Goal: Information Seeking & Learning: Check status

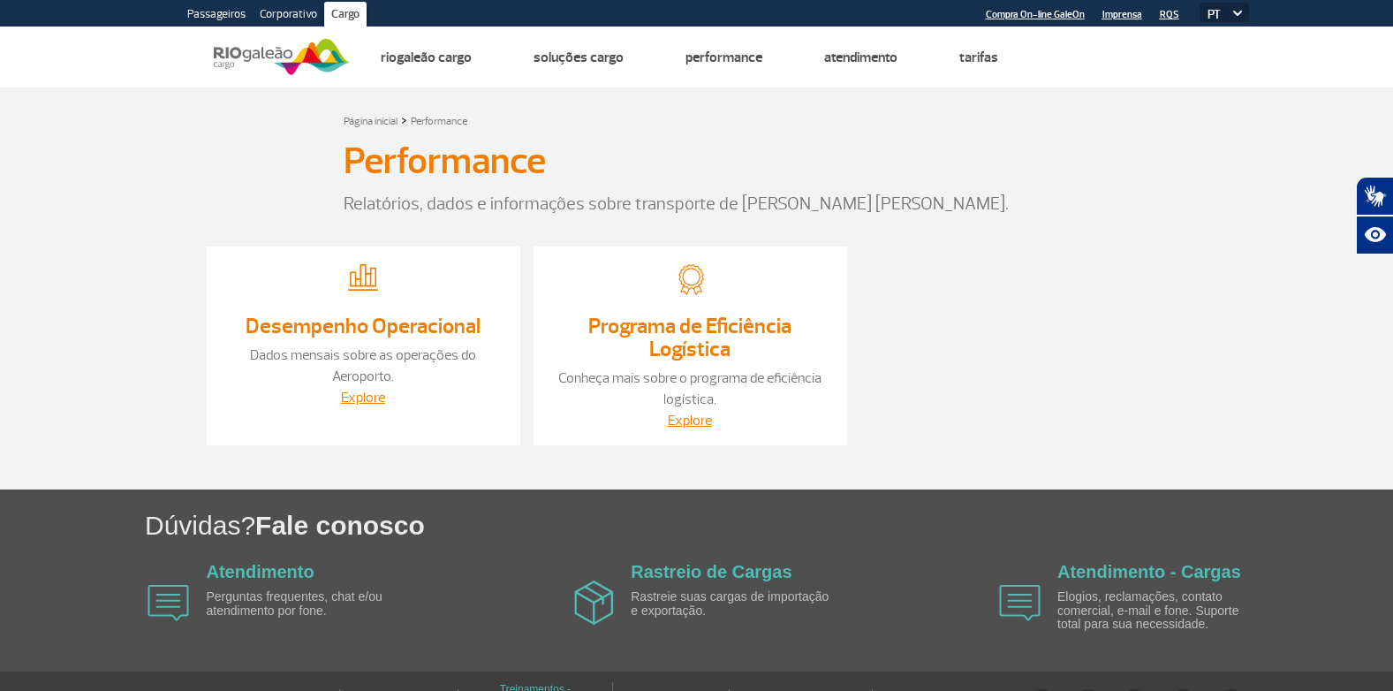
click at [681, 344] on link "Programa de Eficiência Logística" at bounding box center [689, 337] width 203 height 49
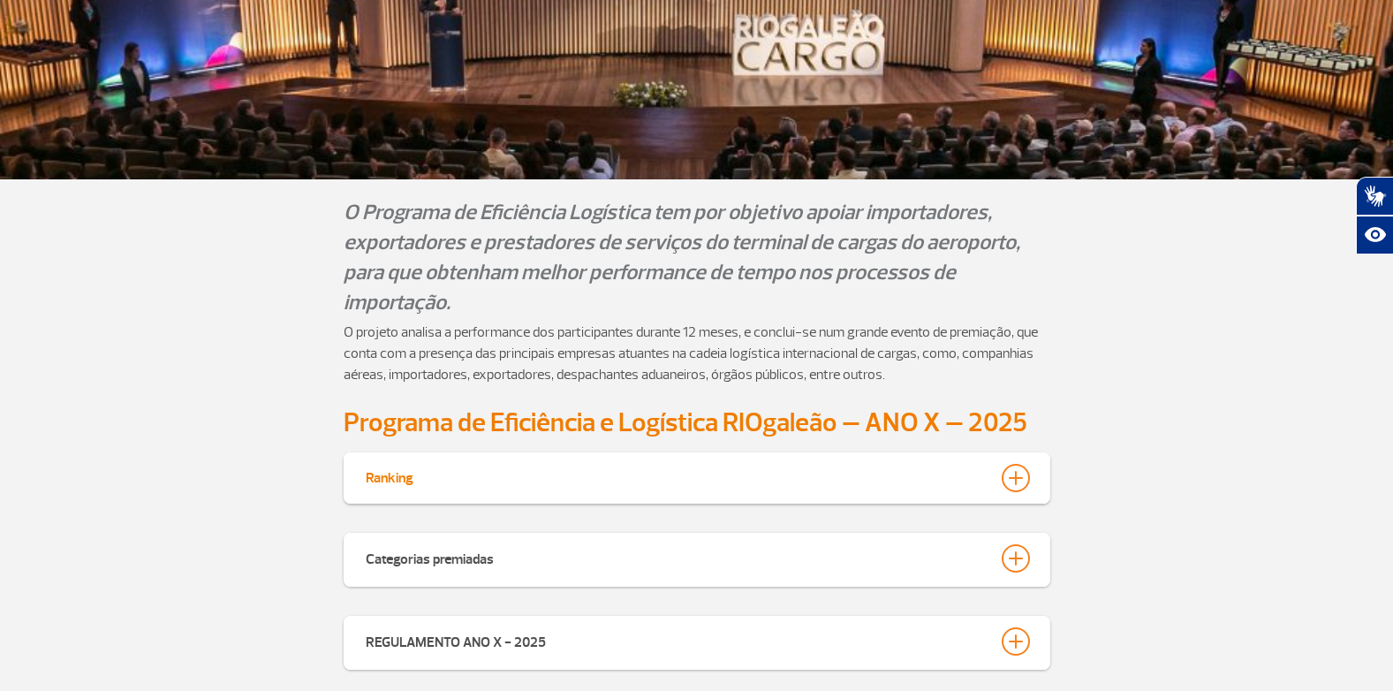
scroll to position [201, 0]
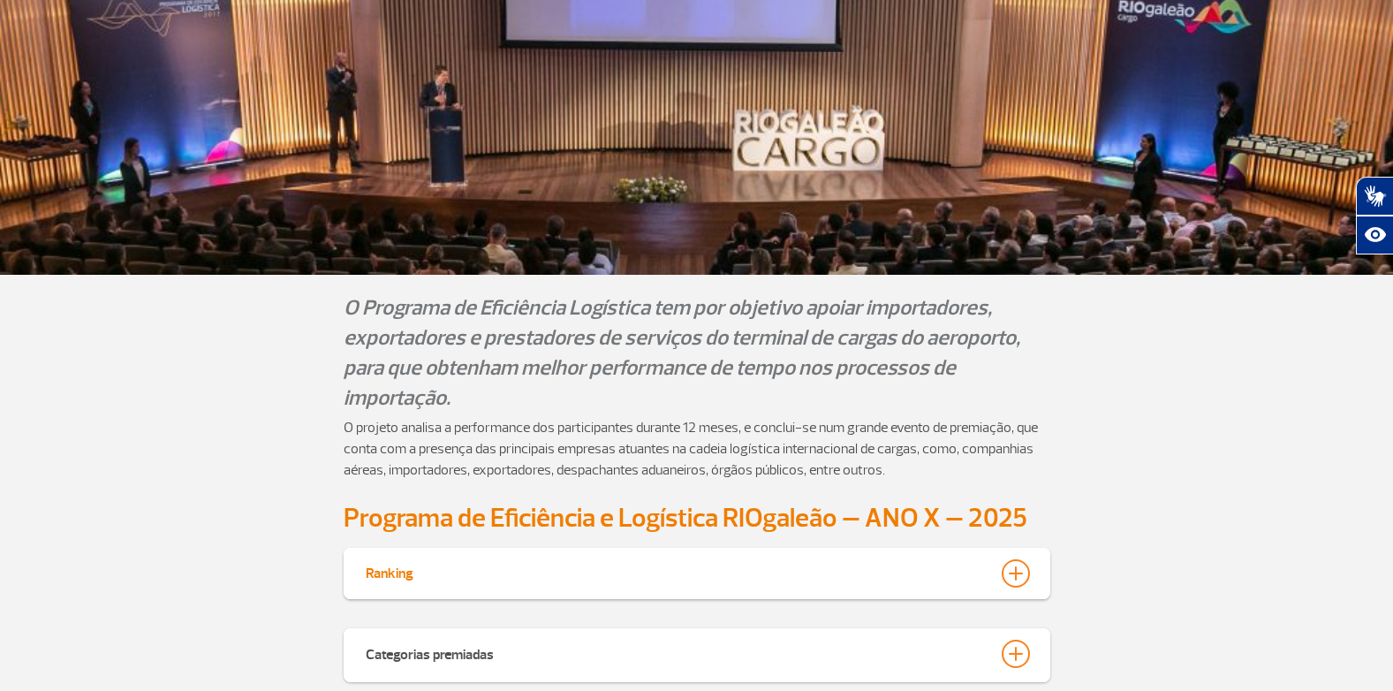
click at [1030, 548] on div "Ranking" at bounding box center [697, 573] width 707 height 51
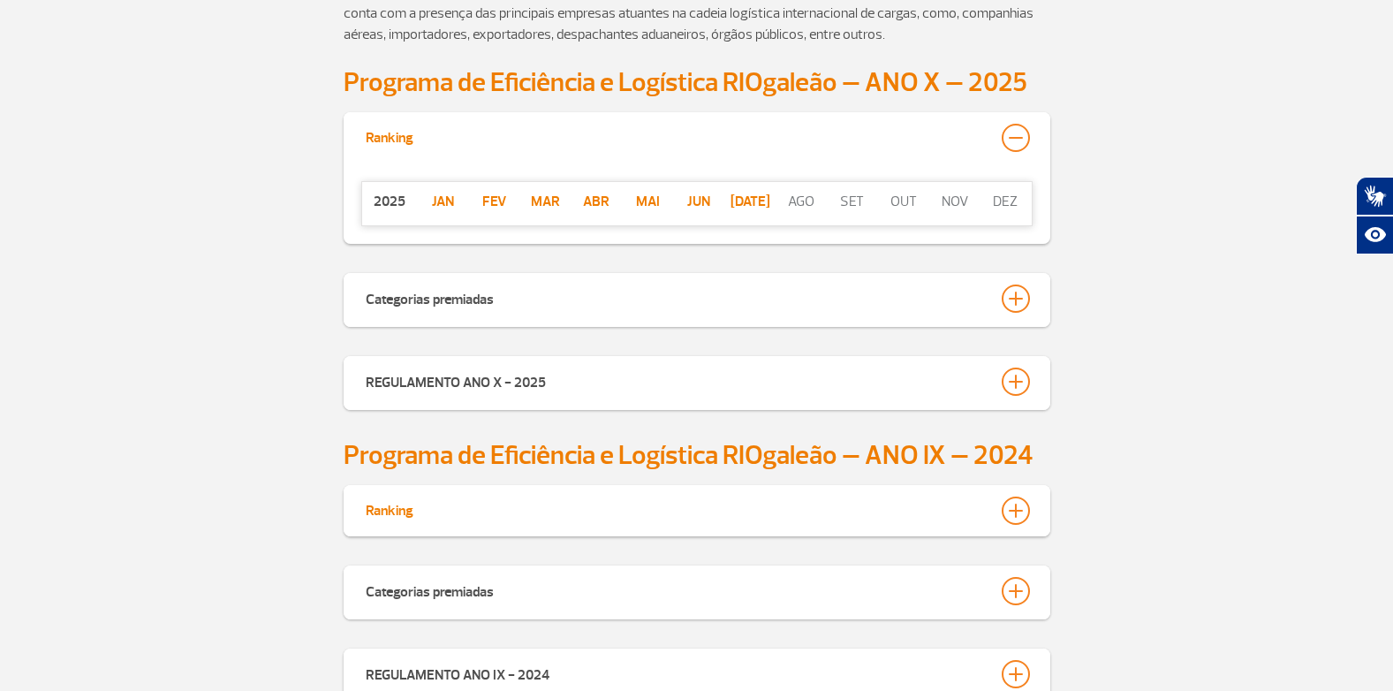
scroll to position [594, 0]
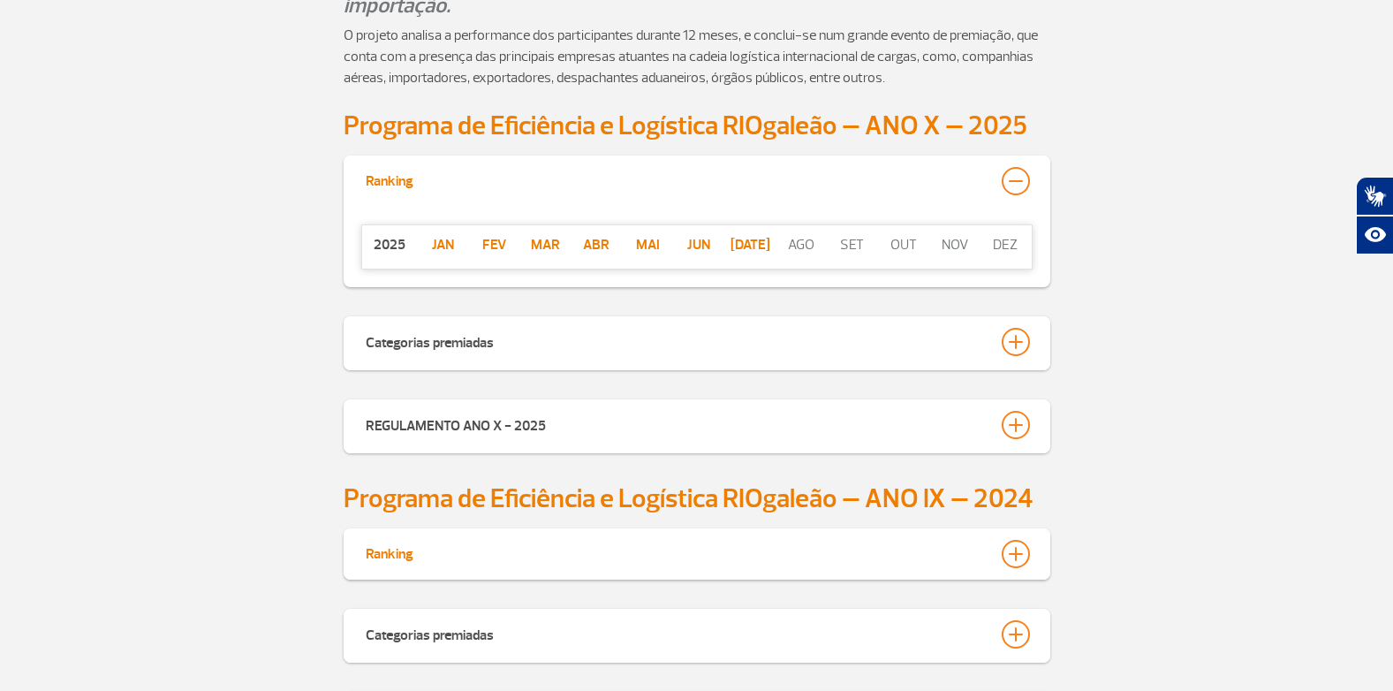
click at [1022, 181] on div at bounding box center [1016, 181] width 28 height 28
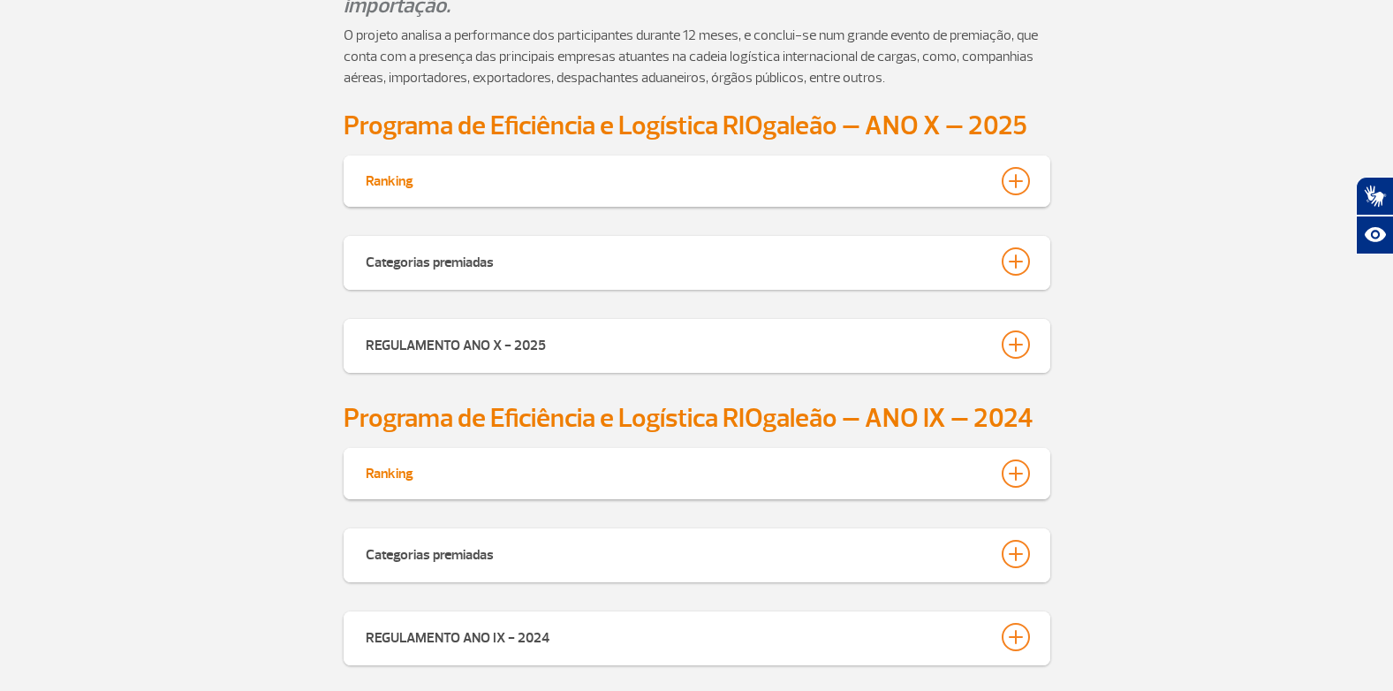
click at [1025, 190] on div at bounding box center [1016, 181] width 28 height 28
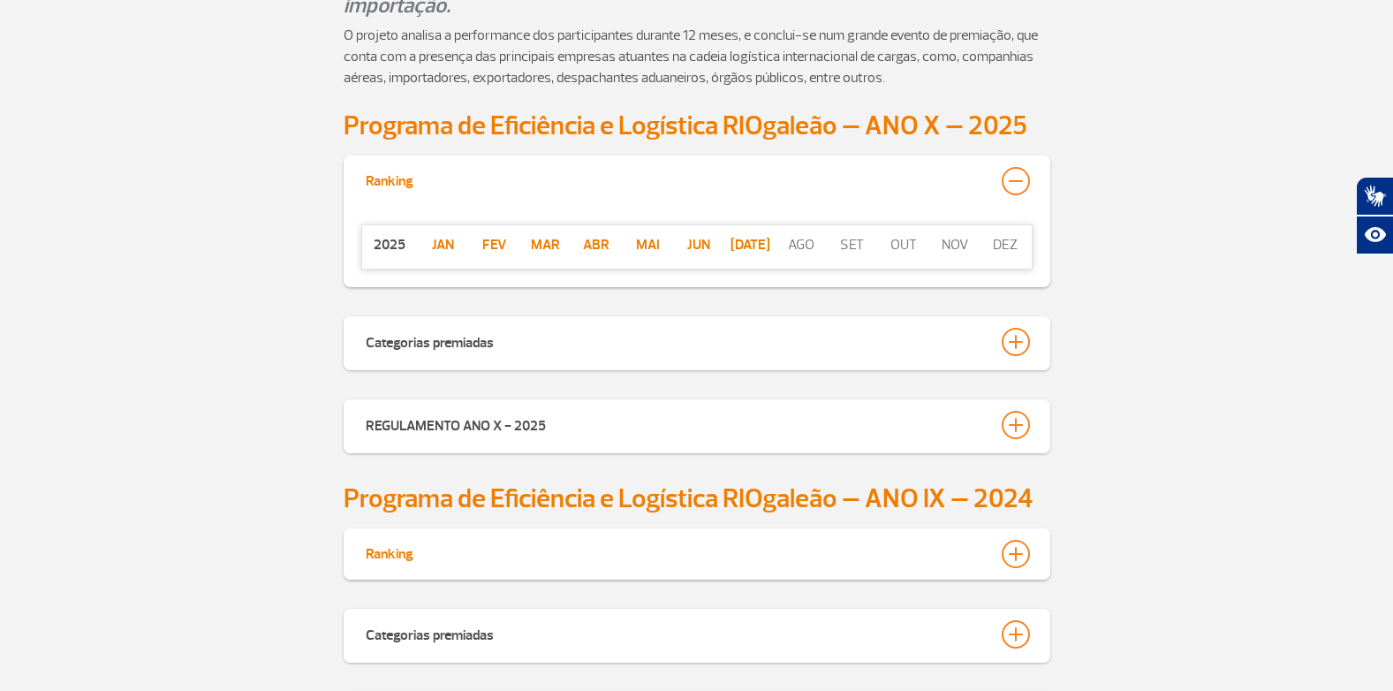
click at [745, 245] on p "[DATE]" at bounding box center [749, 244] width 51 height 21
click at [706, 245] on p "Jun" at bounding box center [698, 244] width 51 height 21
click at [639, 244] on p "Mai" at bounding box center [647, 244] width 51 height 21
click at [595, 246] on p "Abr" at bounding box center [596, 244] width 51 height 21
click at [553, 240] on p "Mar" at bounding box center [544, 244] width 51 height 21
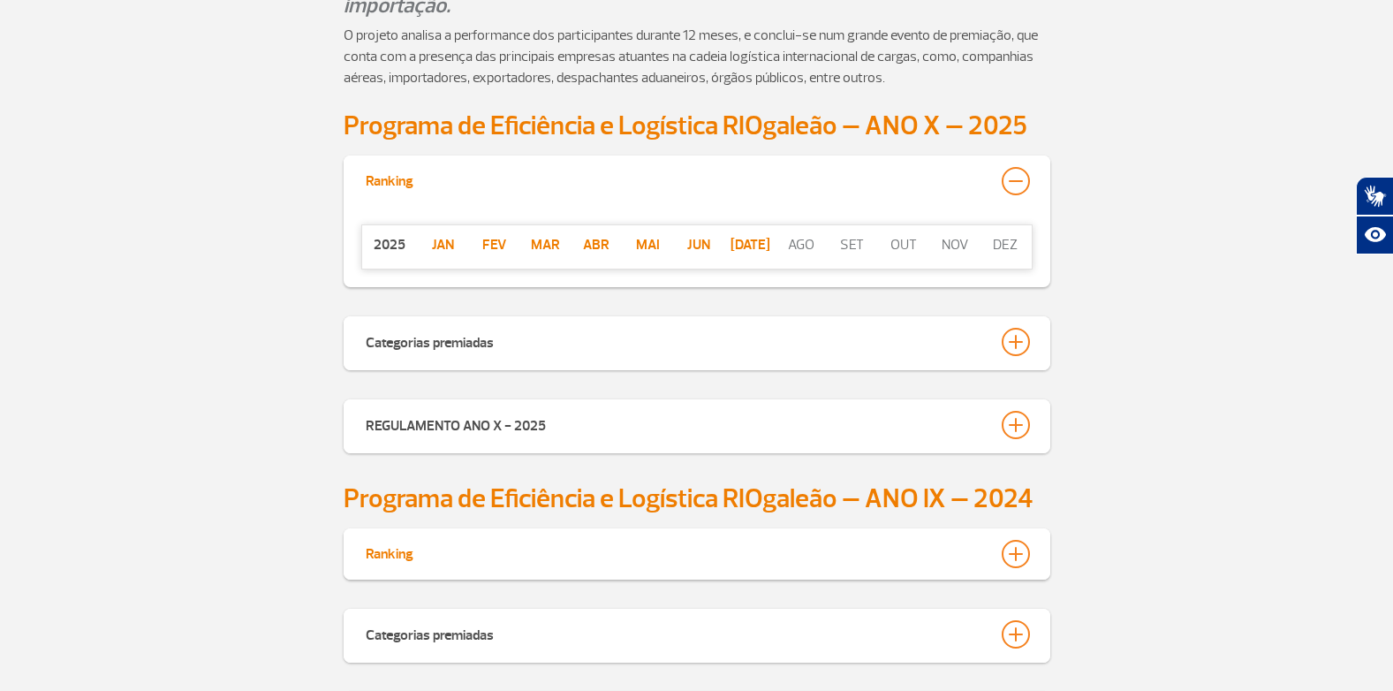
click at [490, 243] on p "Fev" at bounding box center [494, 244] width 51 height 21
click at [501, 250] on p "Fev" at bounding box center [494, 244] width 51 height 21
click at [437, 249] on p "jan" at bounding box center [443, 244] width 51 height 21
click at [499, 240] on p "Fev" at bounding box center [494, 244] width 51 height 21
